Goal: Check status: Check status

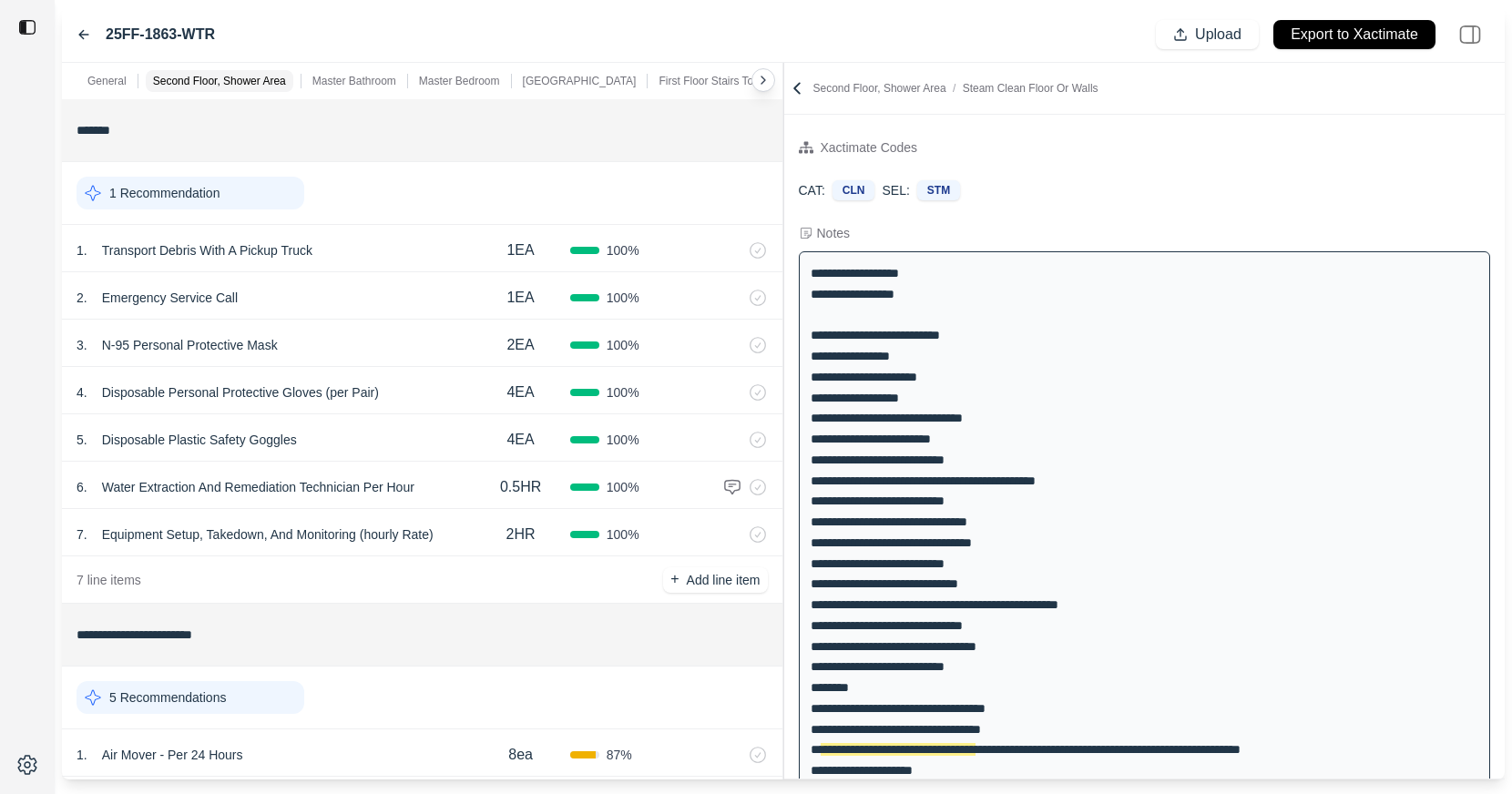
scroll to position [1994, 0]
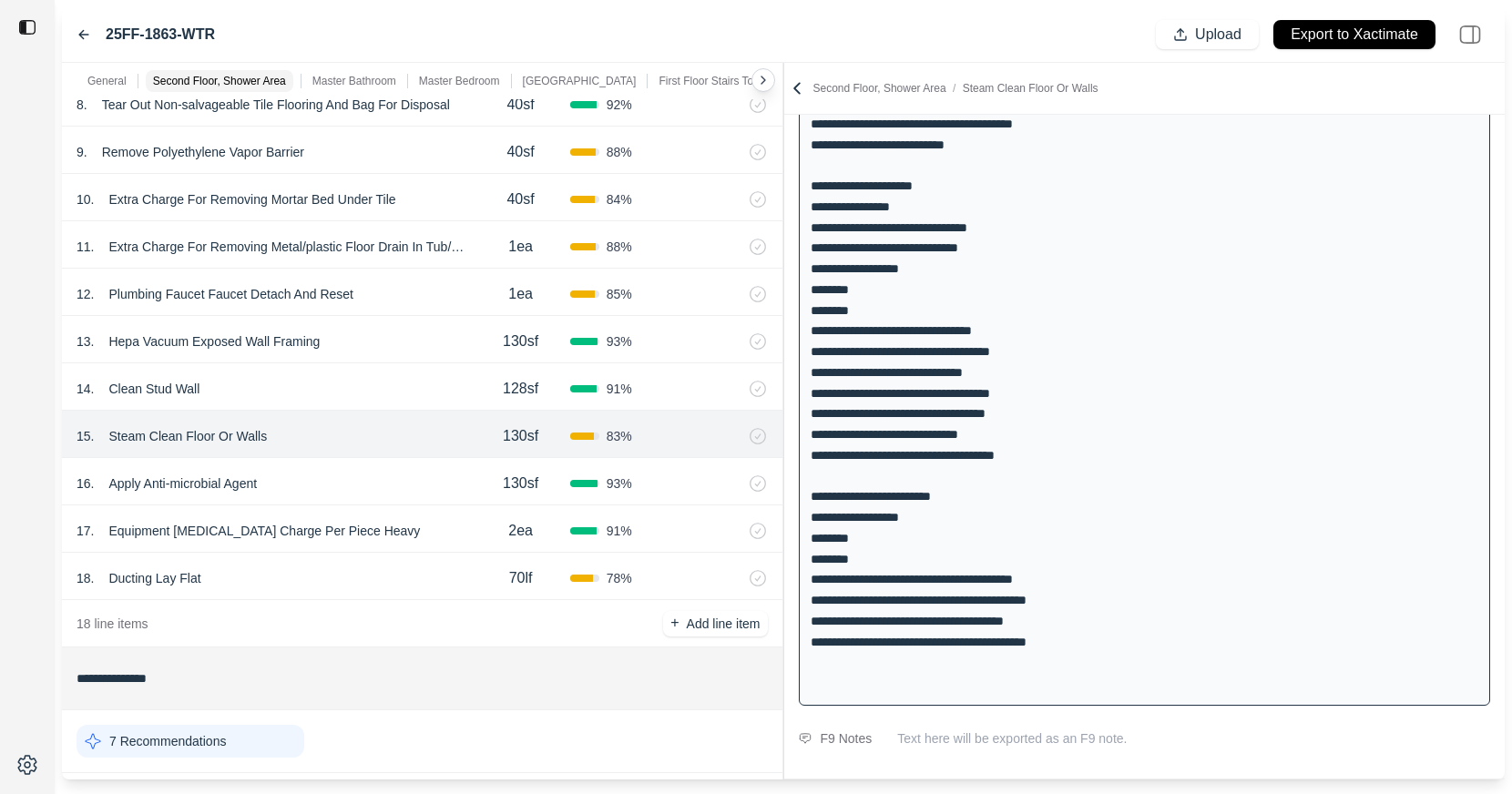
click at [82, 36] on icon at bounding box center [83, 34] width 14 height 14
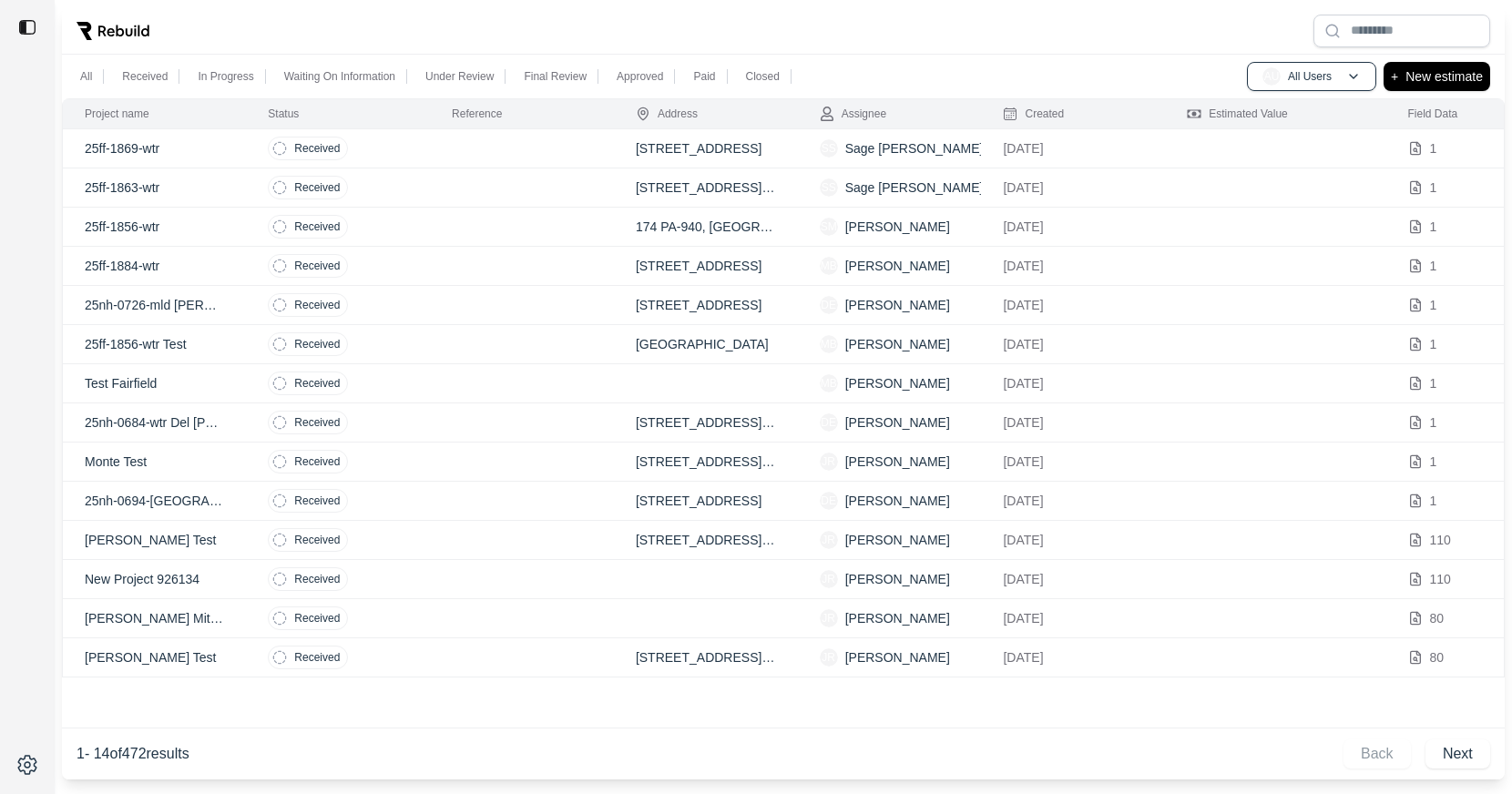
click at [368, 29] on div at bounding box center [783, 31] width 1442 height 48
click at [391, 229] on td "Received" at bounding box center [337, 227] width 184 height 39
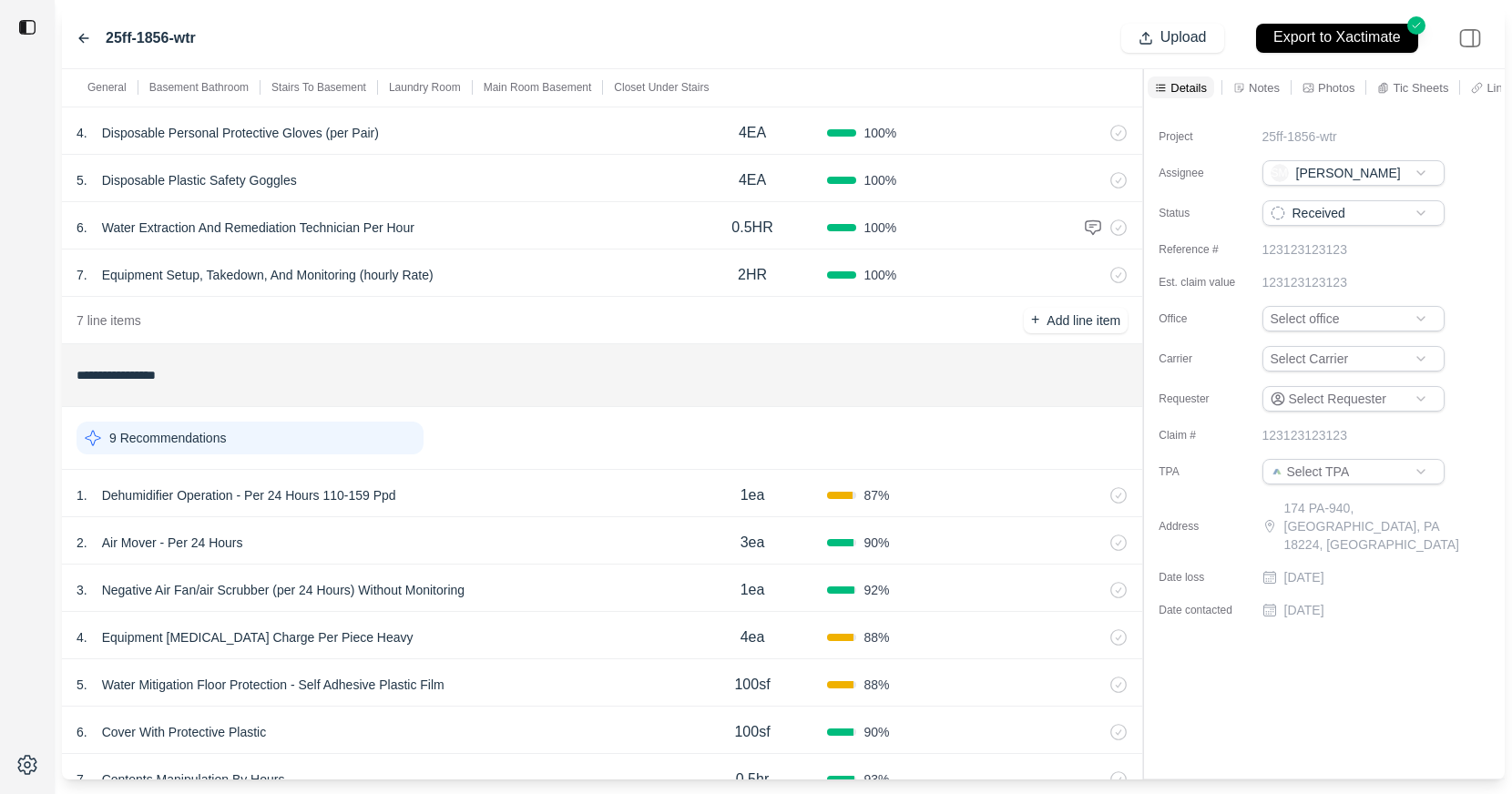
scroll to position [1200, 0]
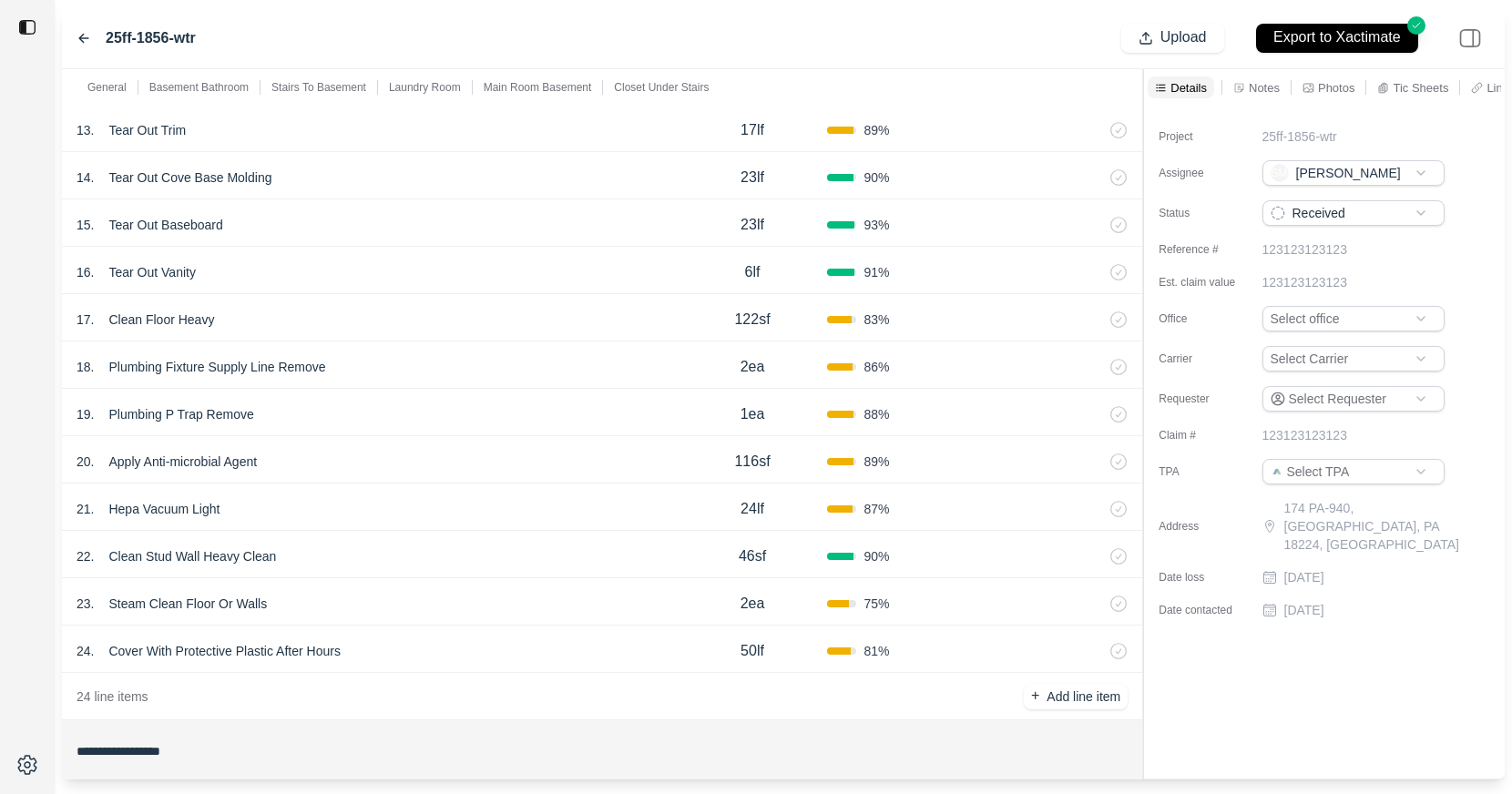
click at [543, 626] on div "24 . Cover With Protective Plastic After Hours 50lf 81 %" at bounding box center [602, 650] width 1080 height 48
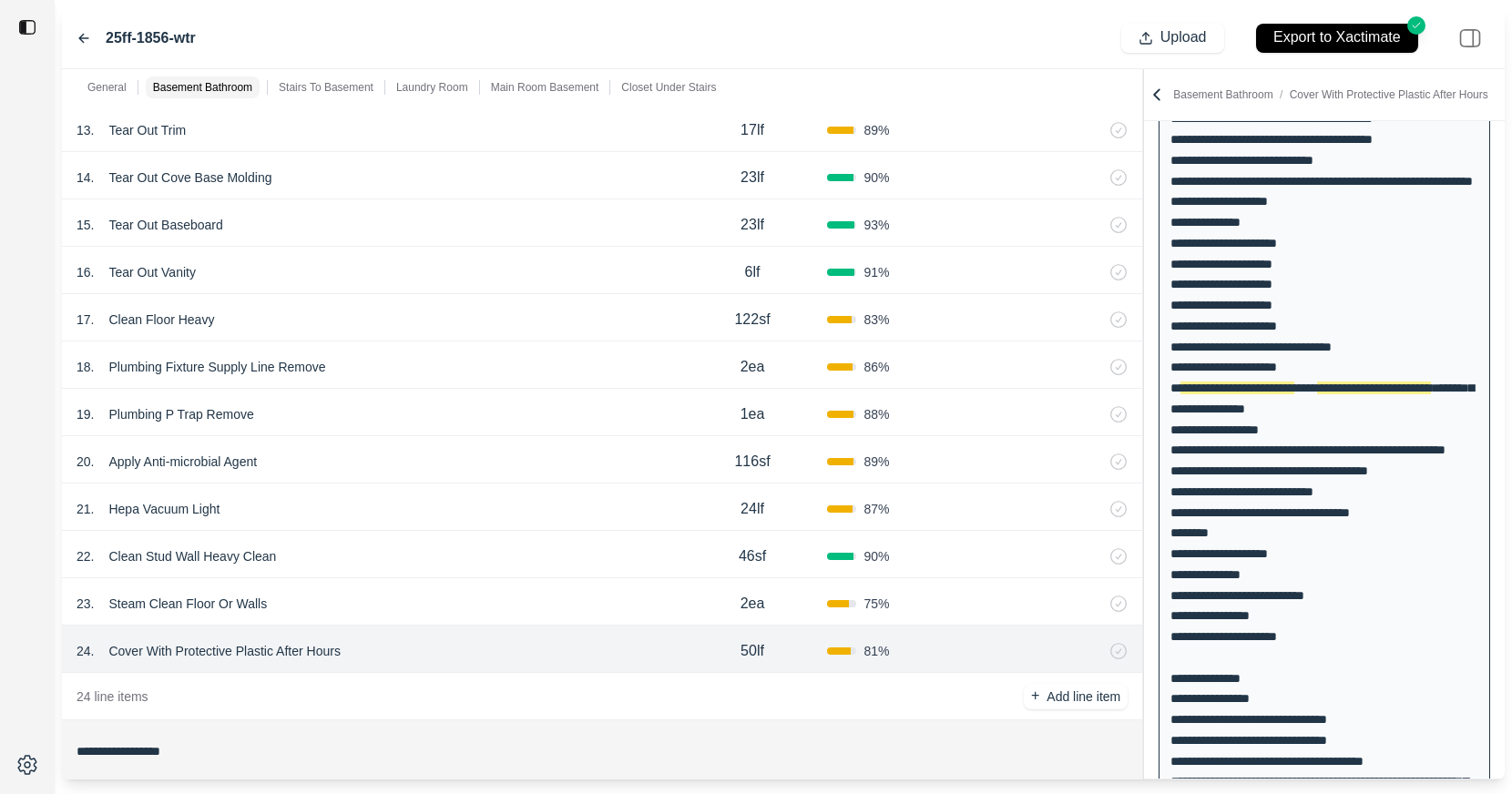
scroll to position [804, 0]
click at [78, 34] on icon at bounding box center [83, 37] width 14 height 14
